Goal: Navigation & Orientation: Find specific page/section

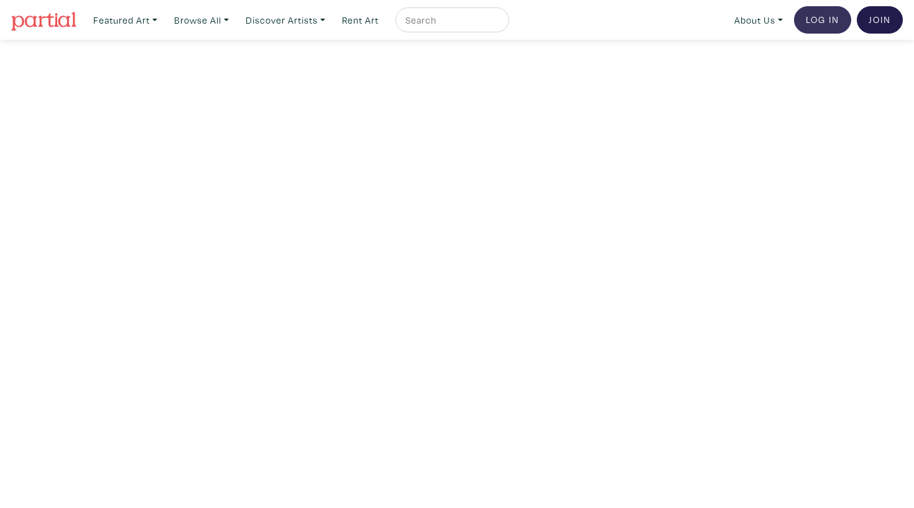
click at [827, 20] on link "Log In" at bounding box center [822, 19] width 57 height 27
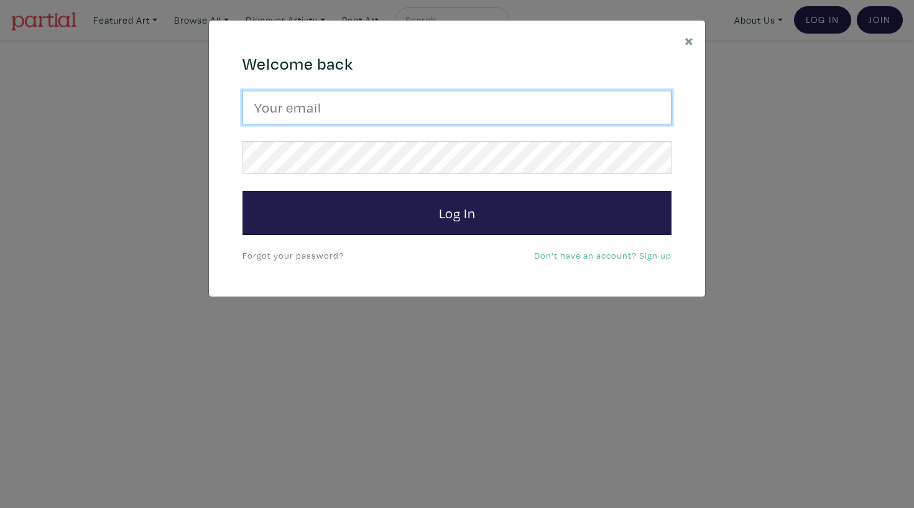
type input "haleyelizabethmeyer@gmail.com"
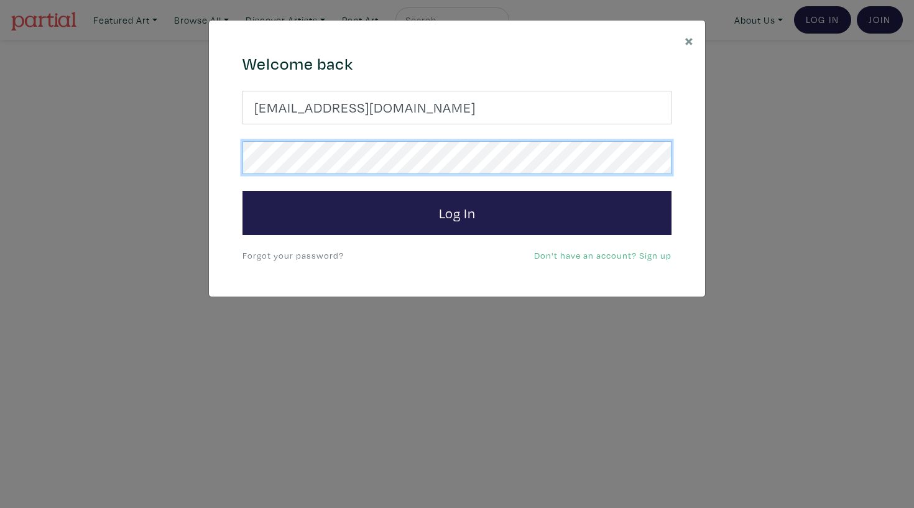
click at [457, 212] on button "Log In" at bounding box center [456, 213] width 429 height 45
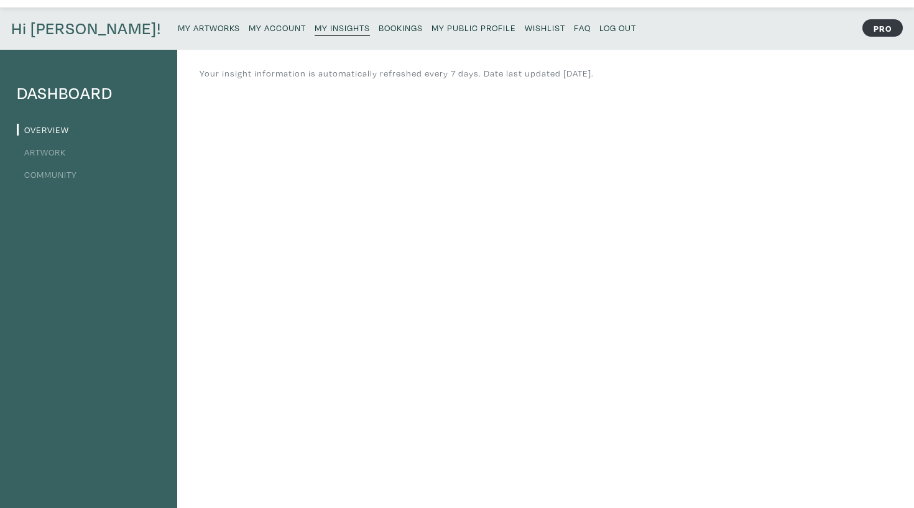
scroll to position [28, 0]
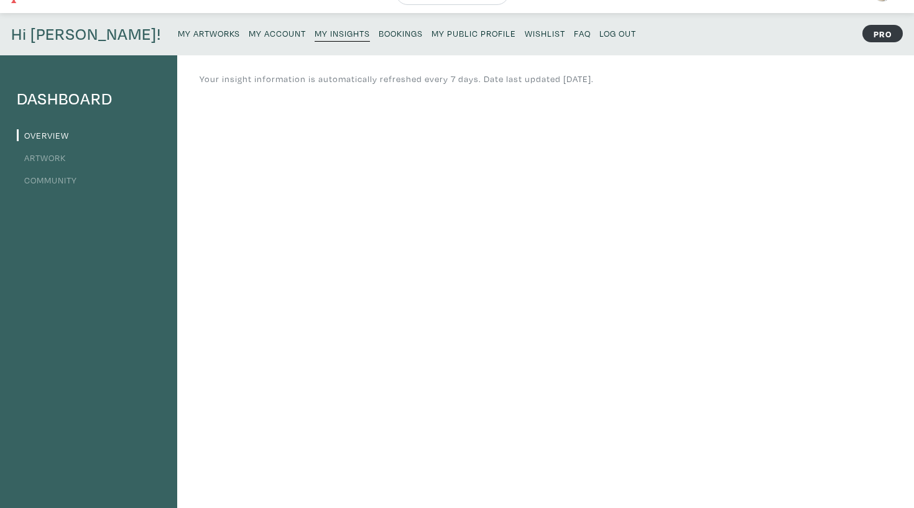
click at [379, 37] on small "Bookings" at bounding box center [401, 33] width 44 height 12
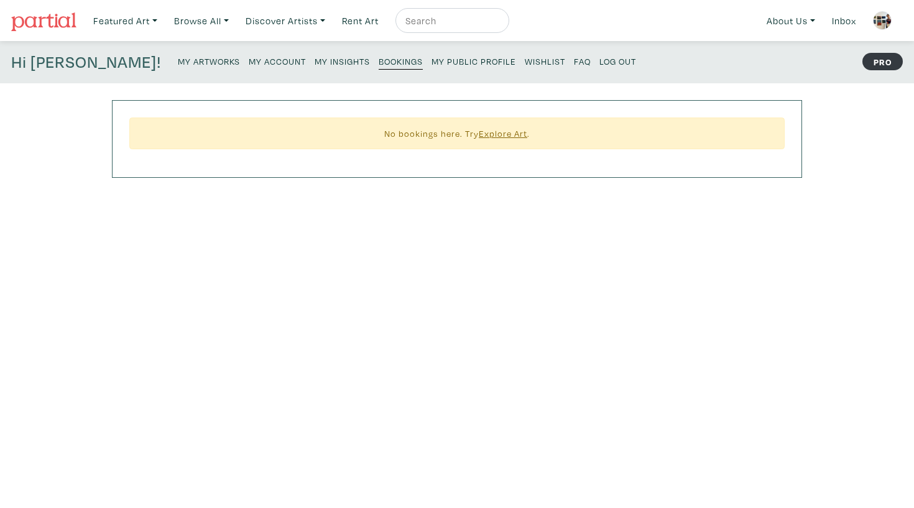
click at [315, 56] on link "My Insights" at bounding box center [342, 60] width 55 height 17
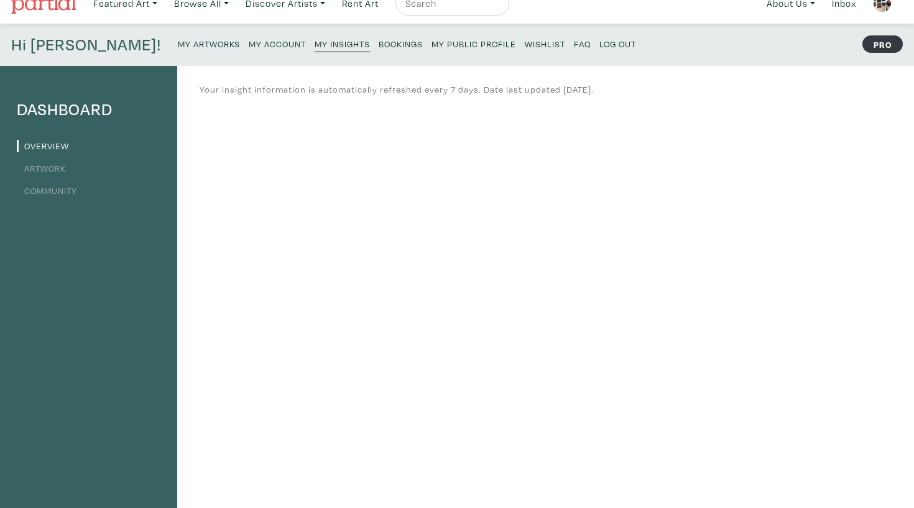
scroll to position [13, 0]
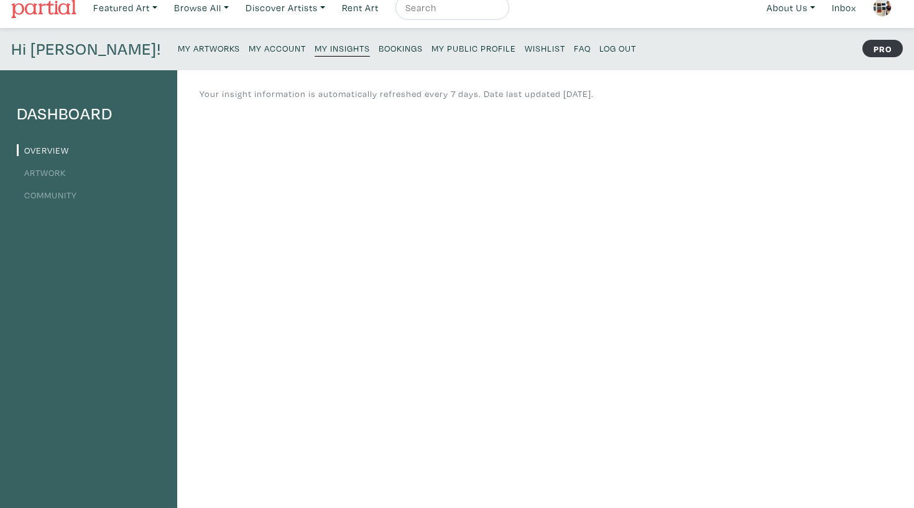
click at [63, 178] on li "Artwork" at bounding box center [89, 171] width 144 height 17
click at [50, 175] on link "Artwork" at bounding box center [41, 173] width 49 height 12
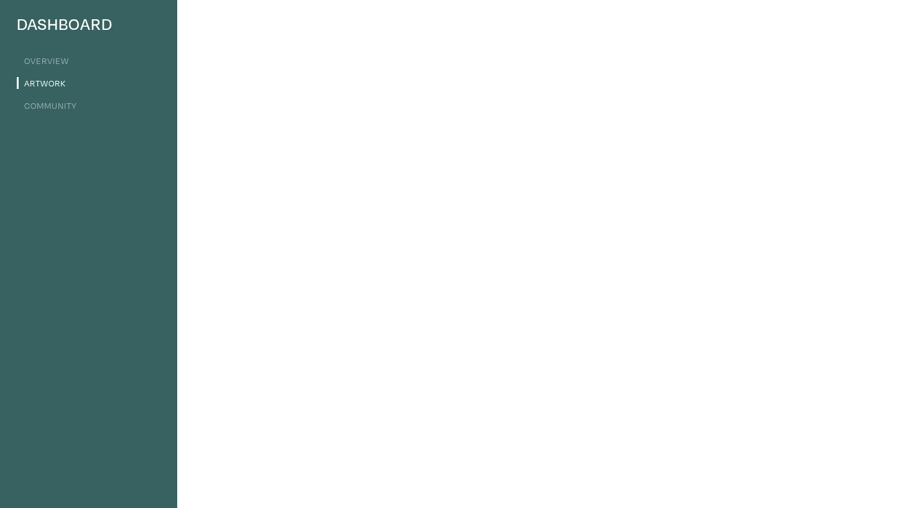
scroll to position [96, 0]
click at [80, 111] on li "Community" at bounding box center [89, 111] width 144 height 17
click at [66, 113] on link "Community" at bounding box center [47, 112] width 60 height 12
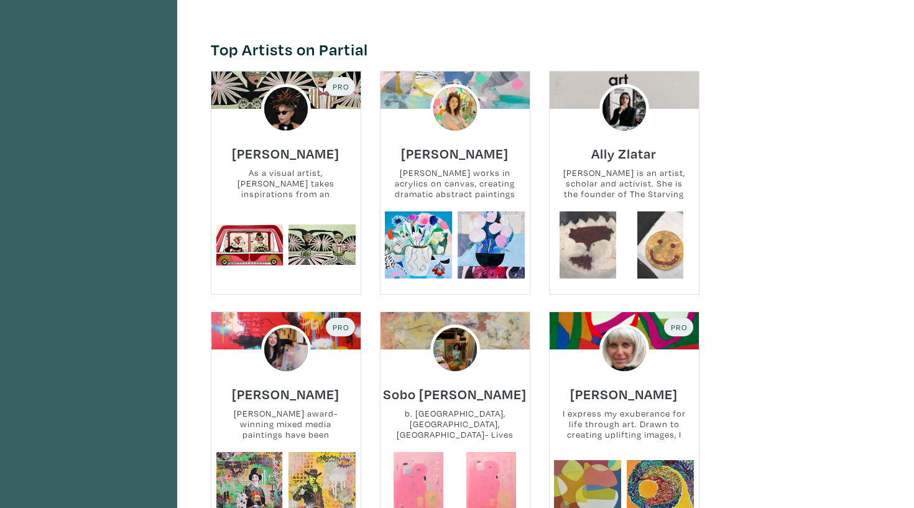
scroll to position [898, 0]
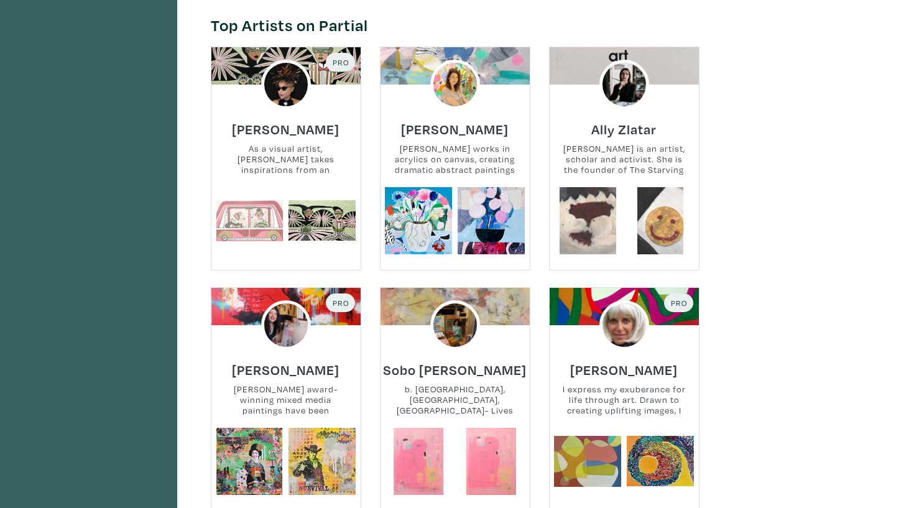
click at [274, 188] on link at bounding box center [249, 220] width 67 height 67
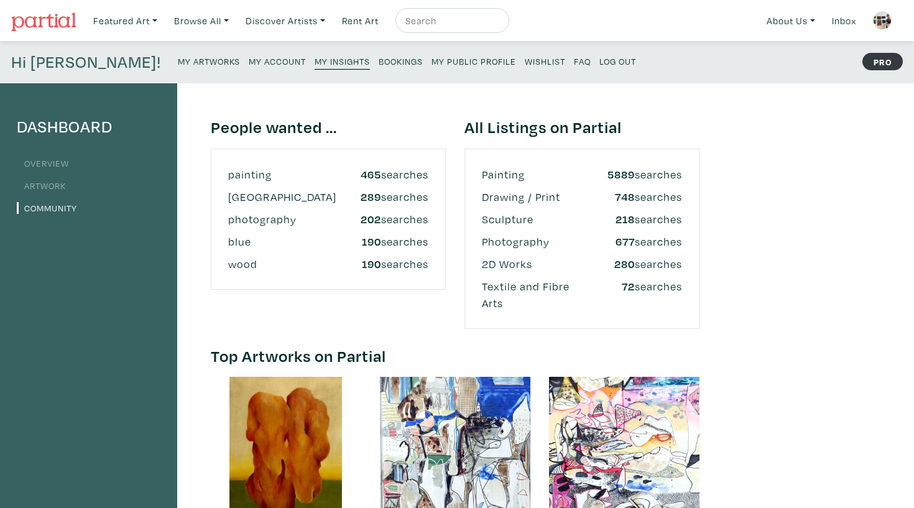
scroll to position [0, 0]
click at [50, 165] on link "Overview" at bounding box center [43, 163] width 52 height 12
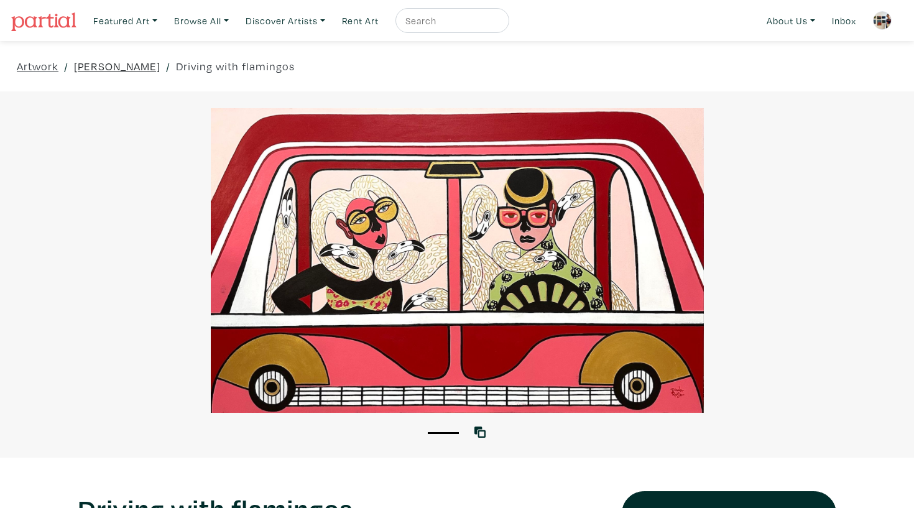
click at [119, 72] on link "Diana Rosa" at bounding box center [117, 66] width 86 height 17
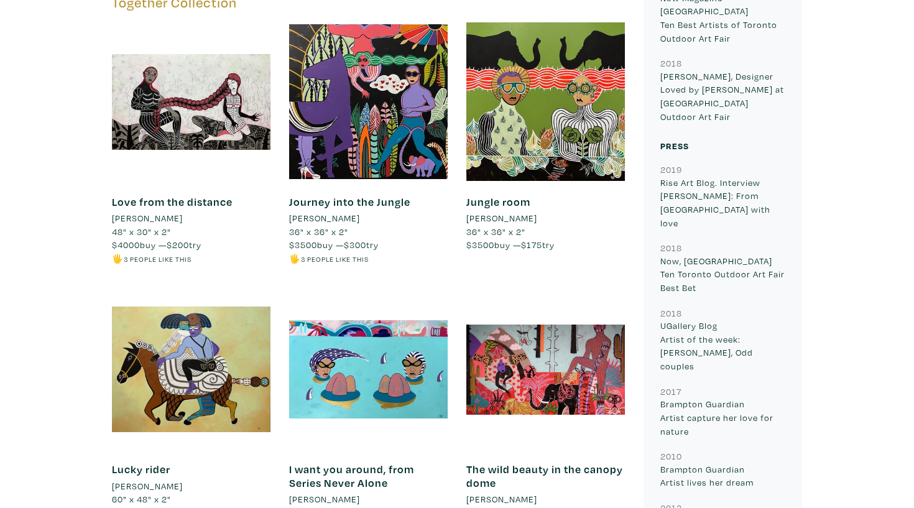
scroll to position [5476, 0]
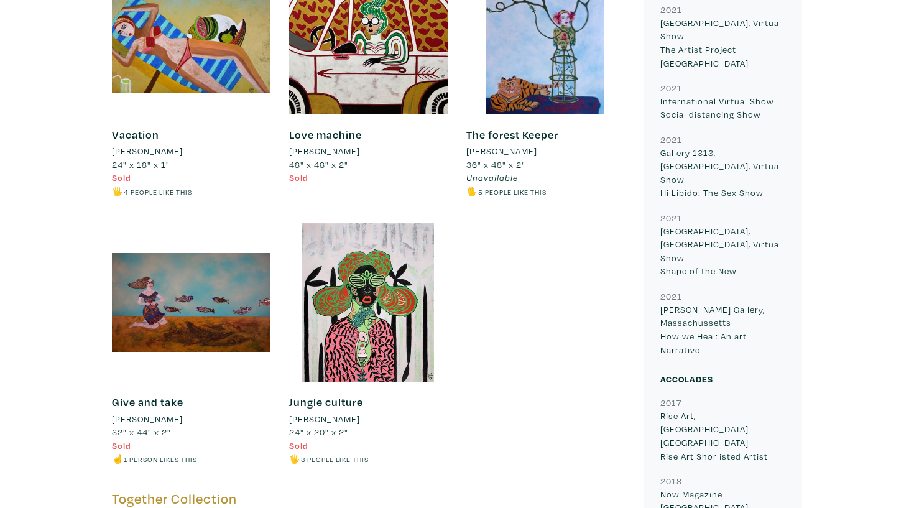
scroll to position [4981, 0]
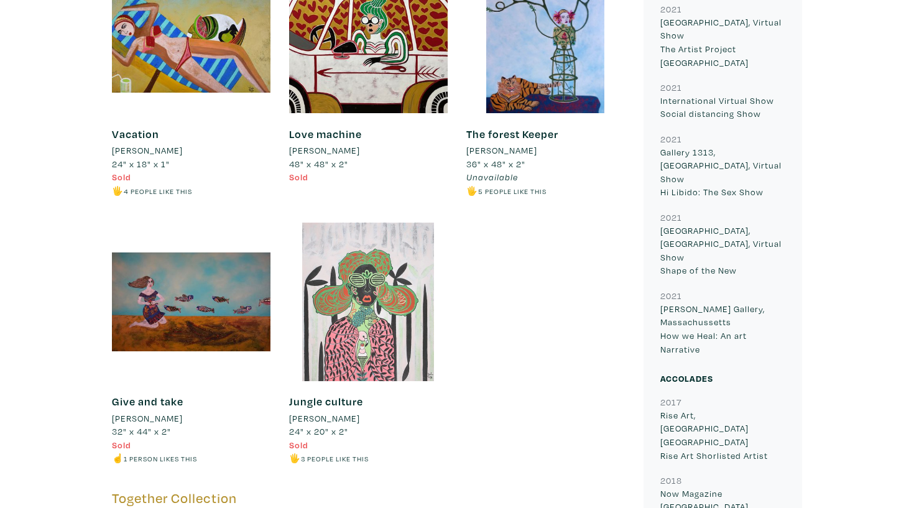
click at [298, 277] on div at bounding box center [368, 302] width 159 height 159
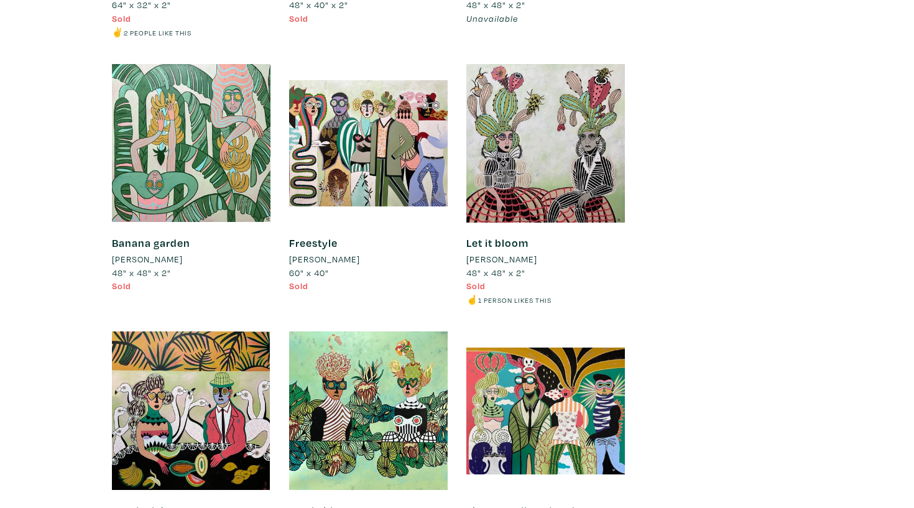
scroll to position [8608, 0]
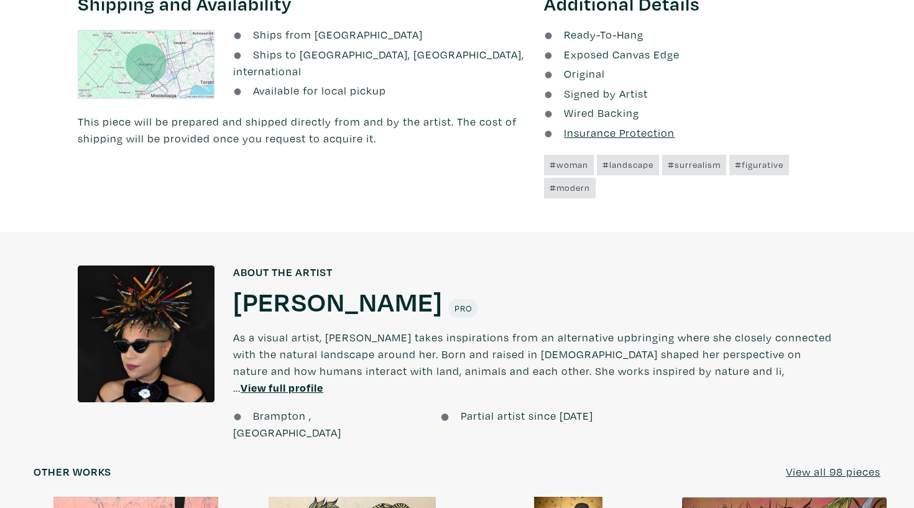
scroll to position [745, 0]
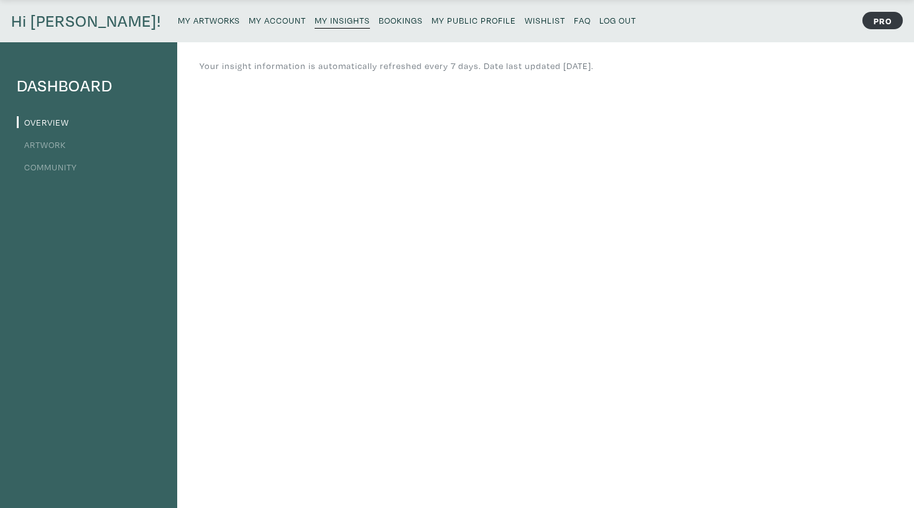
scroll to position [30, 0]
